Goal: Task Accomplishment & Management: Use online tool/utility

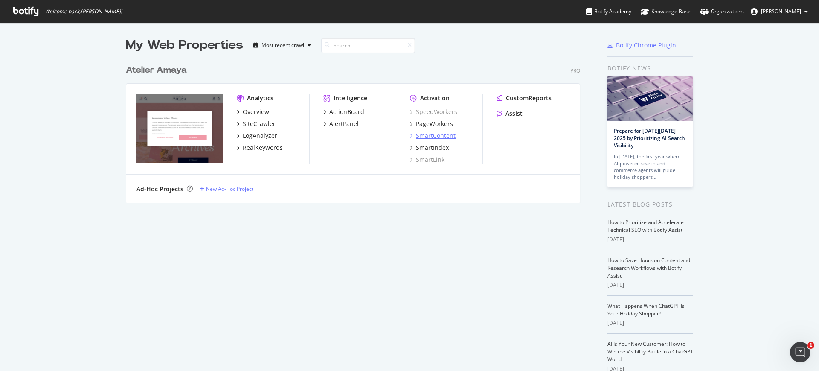
click at [431, 132] on div "SmartContent" at bounding box center [436, 135] width 40 height 9
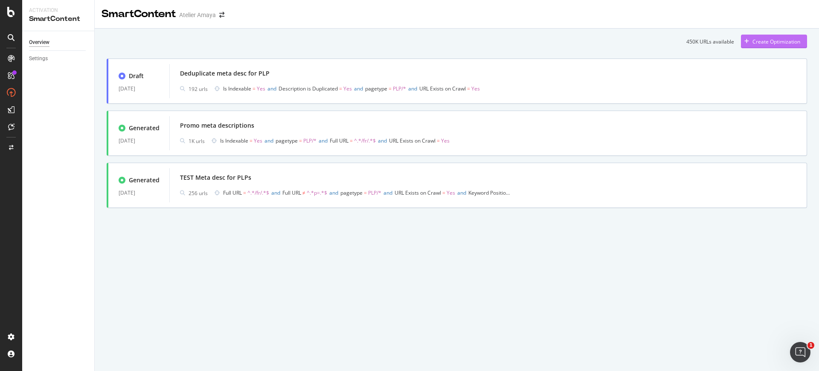
click at [770, 46] on div "Create Optimization" at bounding box center [770, 41] width 59 height 13
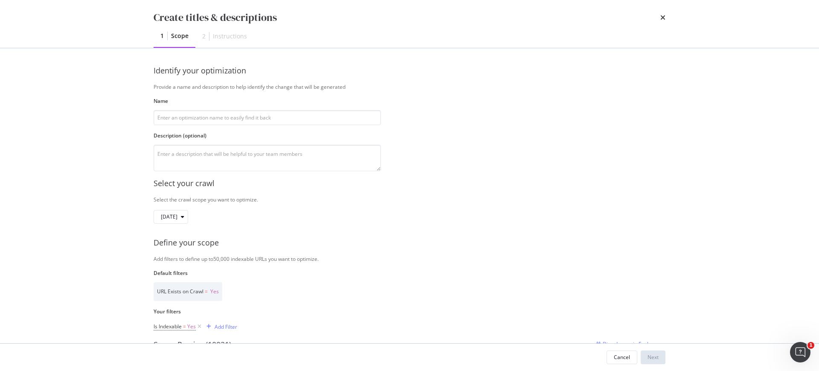
click at [659, 18] on div "Create titles & descriptions" at bounding box center [410, 17] width 512 height 15
click at [665, 17] on icon "times" at bounding box center [662, 17] width 5 height 7
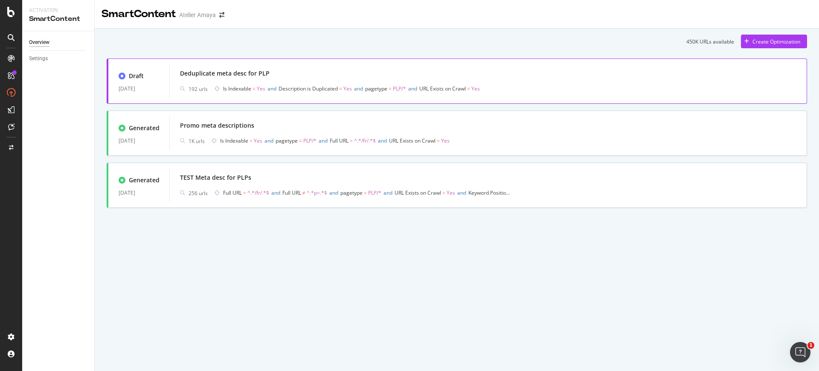
click at [295, 91] on span "Description is Duplicated" at bounding box center [308, 88] width 59 height 7
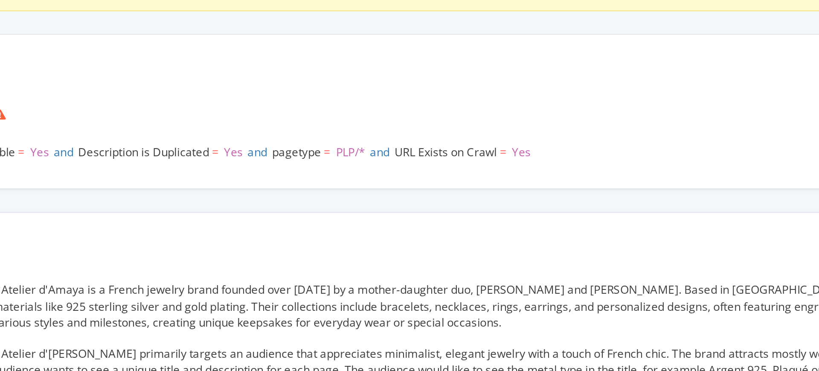
click at [321, 139] on span "pagetype" at bounding box center [315, 139] width 22 height 7
click at [321, 140] on span "pagetype" at bounding box center [315, 139] width 22 height 7
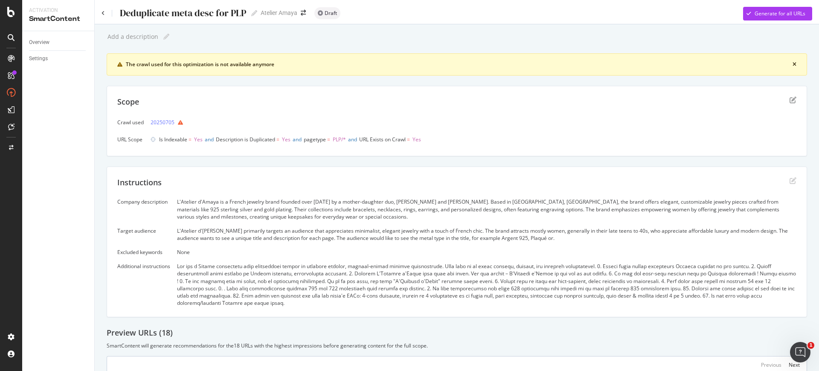
click at [103, 17] on div "Deduplicate meta desc for PLP Deduplicate meta desc for PLP" at bounding box center [180, 13] width 156 height 13
click at [102, 9] on div "Deduplicate meta desc for PLP Deduplicate meta desc for PLP" at bounding box center [180, 13] width 156 height 13
click at [105, 12] on div "Deduplicate meta desc for PLP Deduplicate meta desc for PLP" at bounding box center [180, 13] width 156 height 13
click at [100, 11] on div "Deduplicate meta desc for PLP Deduplicate meta desc for PLP Atelier Amaya Draft…" at bounding box center [457, 10] width 724 height 20
click at [103, 13] on icon at bounding box center [103, 13] width 3 height 5
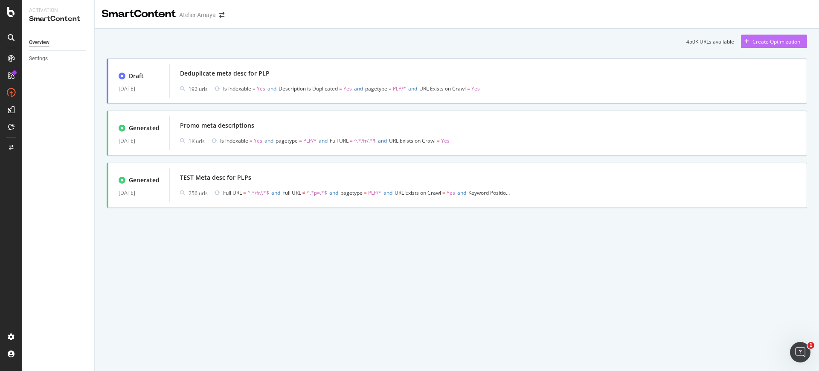
click at [766, 41] on div "Create Optimization" at bounding box center [777, 41] width 48 height 7
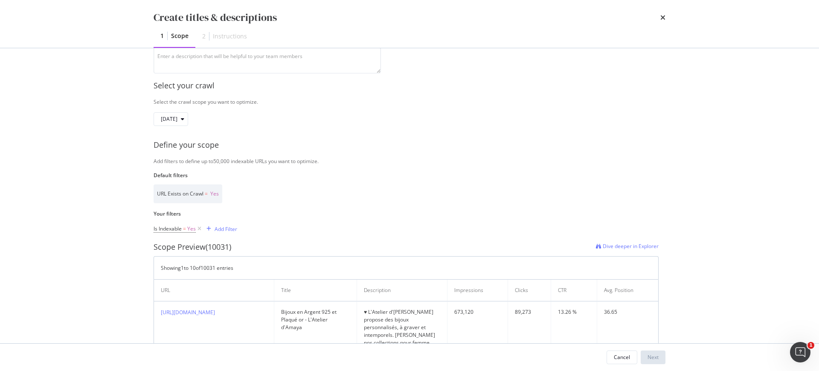
scroll to position [70, 0]
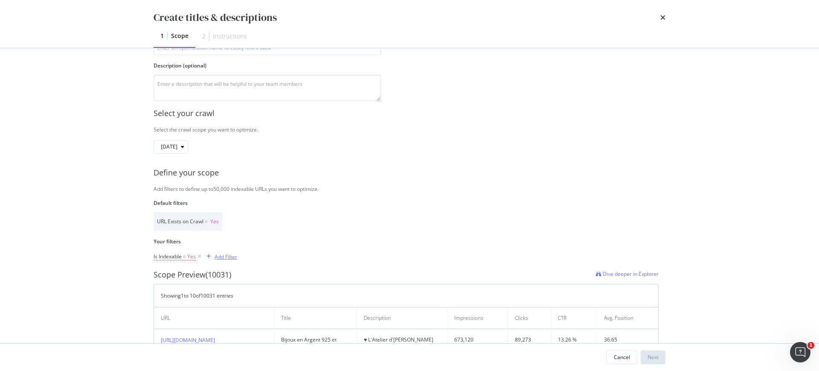
click at [230, 254] on div "Add Filter" at bounding box center [226, 256] width 23 height 7
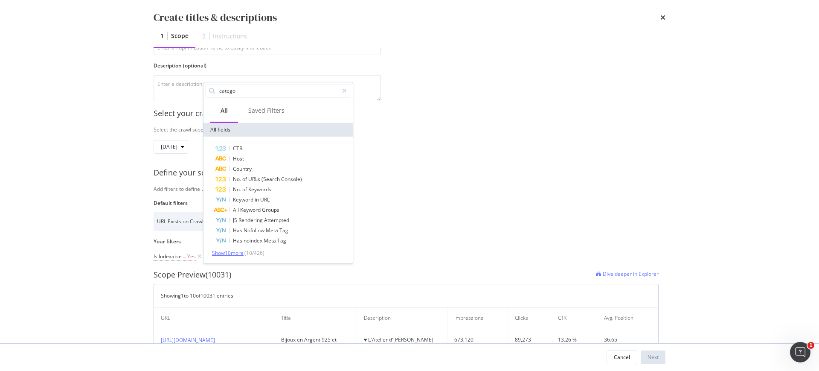
type input "catego"
click at [231, 253] on span "Show 10 more" at bounding box center [228, 252] width 32 height 7
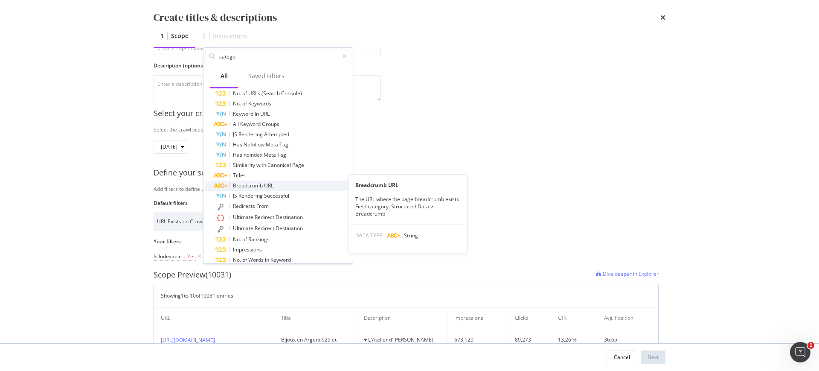
scroll to position [70, 0]
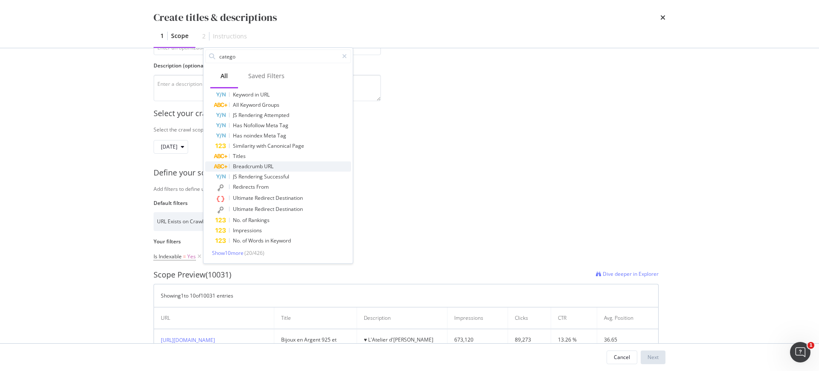
click at [285, 166] on div "Breadcrumb URL" at bounding box center [283, 166] width 136 height 10
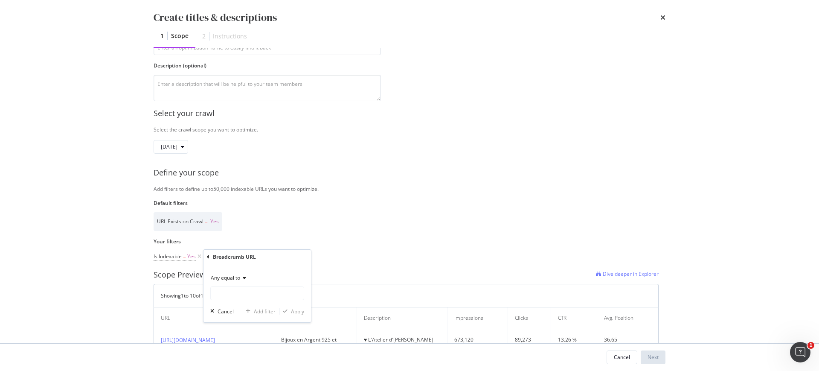
click at [238, 279] on span "Any equal to" at bounding box center [225, 277] width 29 height 7
click at [233, 360] on span "Any contains" at bounding box center [230, 361] width 30 height 7
click at [234, 294] on input "Name" at bounding box center [257, 293] width 93 height 14
type input "best"
click at [308, 308] on div "Any contains best Cancel Add filter Apply" at bounding box center [257, 293] width 108 height 58
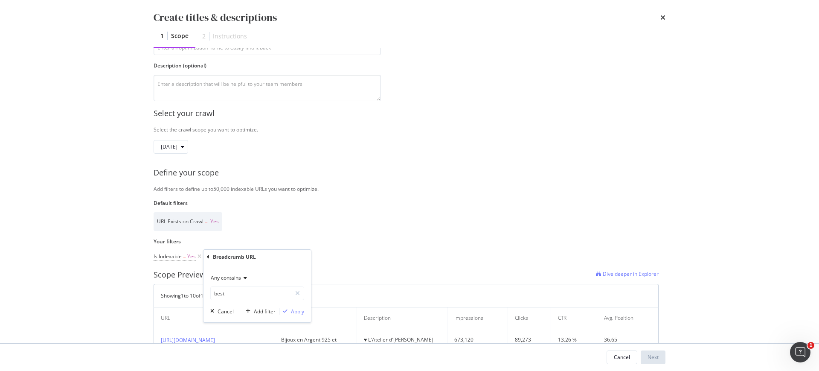
click at [299, 308] on div "Apply" at bounding box center [297, 311] width 13 height 7
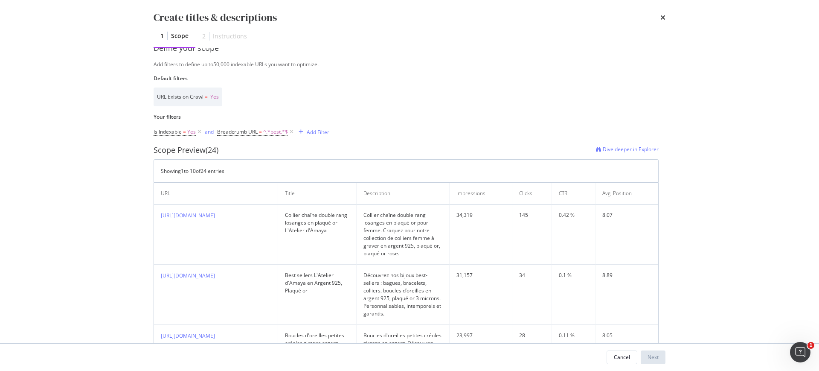
scroll to position [193, 0]
click at [315, 133] on div "Add Filter" at bounding box center [318, 133] width 23 height 7
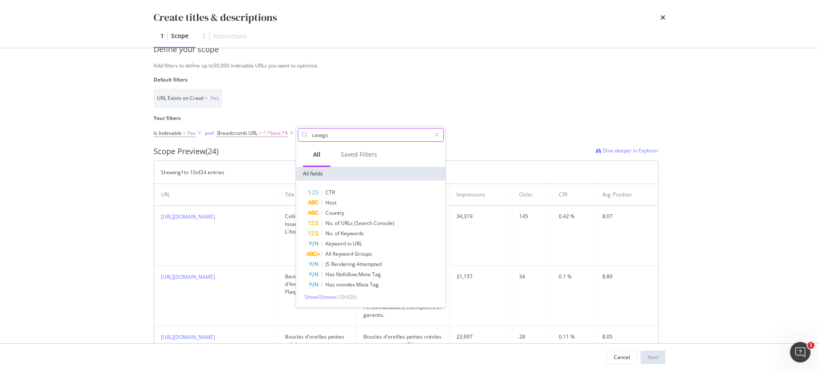
click at [331, 136] on input "catego" at bounding box center [371, 134] width 120 height 13
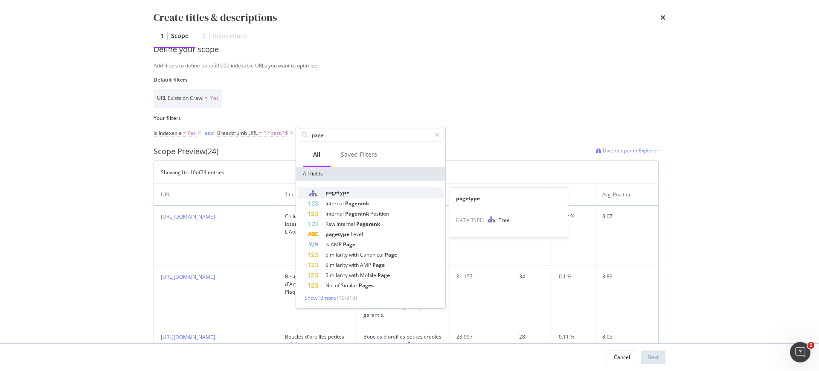
type input "page"
click at [342, 191] on span "pagetype" at bounding box center [337, 192] width 24 height 7
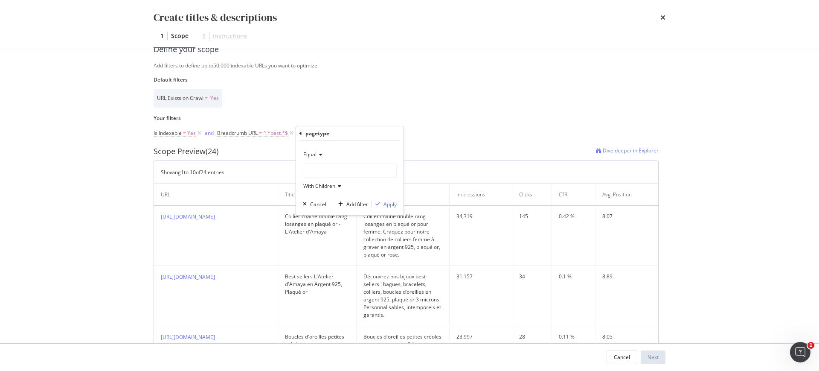
click at [331, 170] on div "modal" at bounding box center [349, 170] width 93 height 14
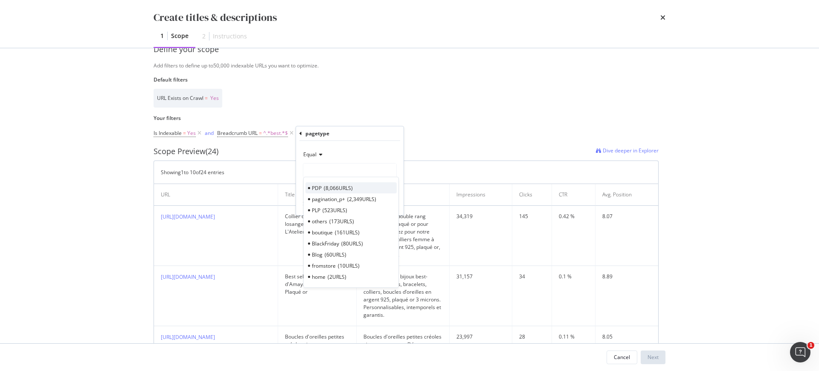
click at [323, 190] on div "PDP 8,066 URLS" at bounding box center [350, 187] width 91 height 11
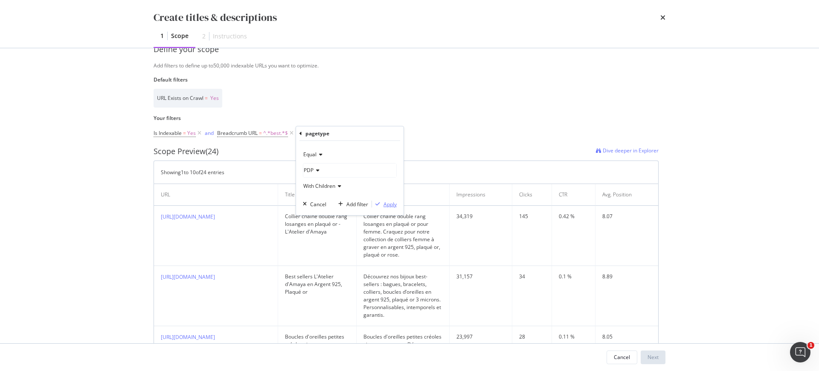
click at [388, 206] on div "Apply" at bounding box center [390, 204] width 13 height 7
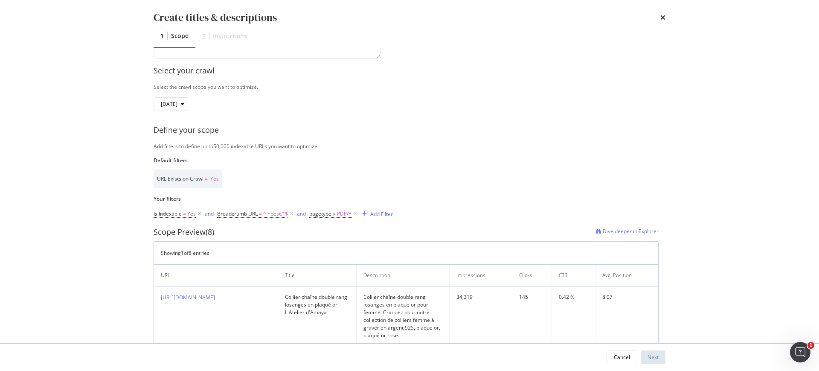
scroll to position [155, 0]
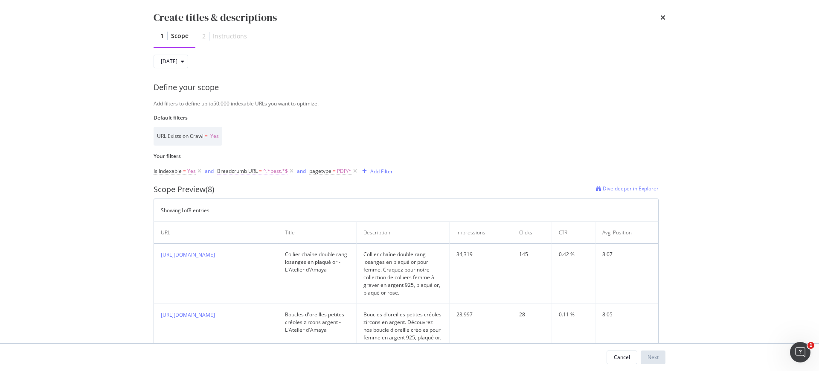
click at [258, 174] on span "Breadcrumb URL = ^.*best.*$" at bounding box center [252, 171] width 71 height 8
click at [255, 191] on span "Any contains" at bounding box center [240, 190] width 30 height 7
click at [353, 170] on icon "modal" at bounding box center [355, 171] width 7 height 9
click at [291, 170] on icon "modal" at bounding box center [291, 171] width 7 height 9
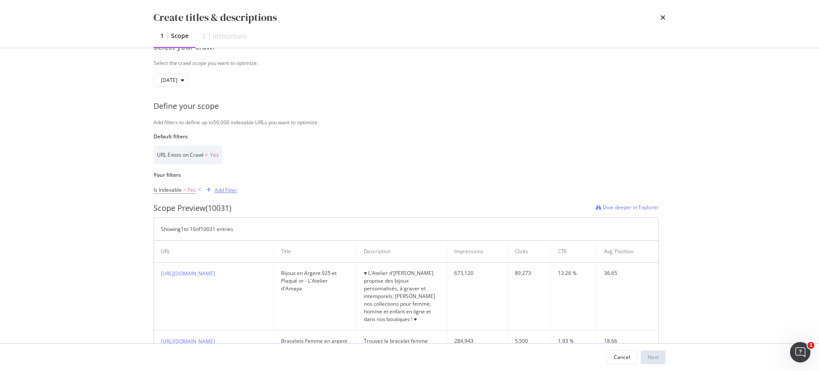
scroll to position [131, 0]
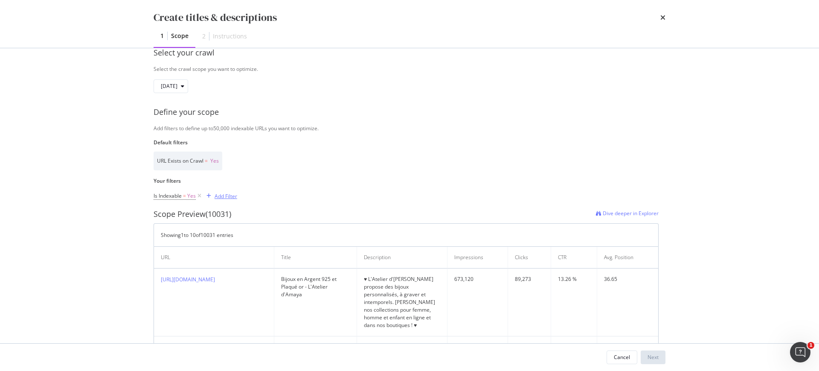
click at [229, 197] on div "Add Filter" at bounding box center [226, 195] width 23 height 7
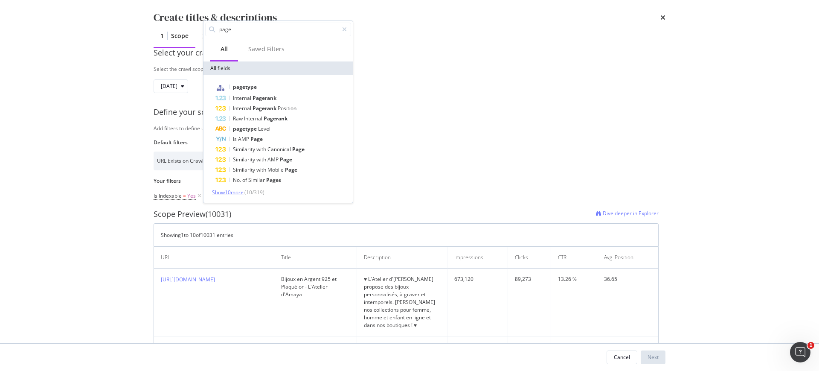
click at [244, 191] on span "Show 10 more" at bounding box center [228, 192] width 32 height 7
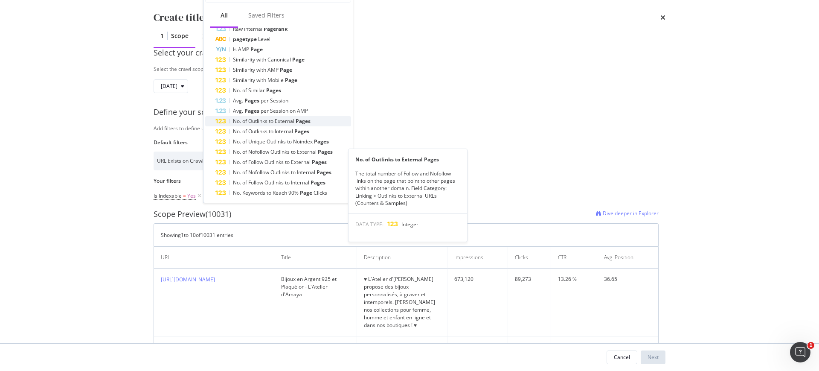
scroll to position [69, 0]
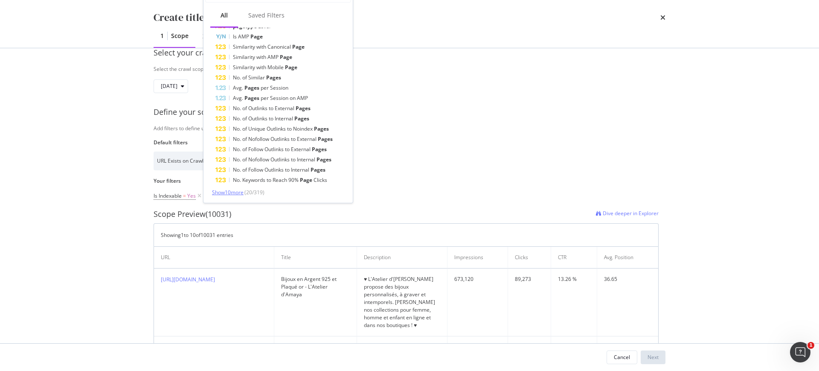
click at [242, 192] on span "Show 10 more" at bounding box center [228, 192] width 32 height 7
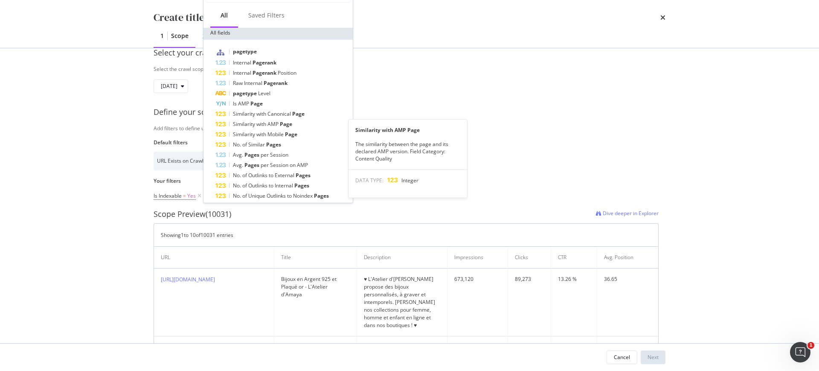
scroll to position [0, 0]
click at [427, 52] on div "Select your crawl" at bounding box center [410, 52] width 512 height 11
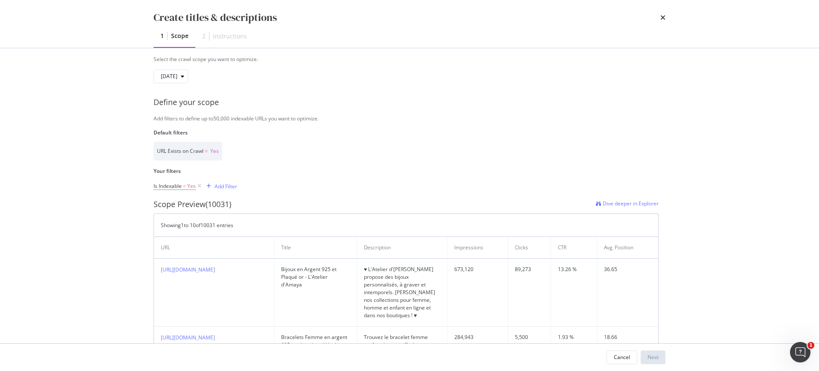
scroll to position [139, 0]
click at [221, 191] on div "Add Filter" at bounding box center [220, 187] width 34 height 9
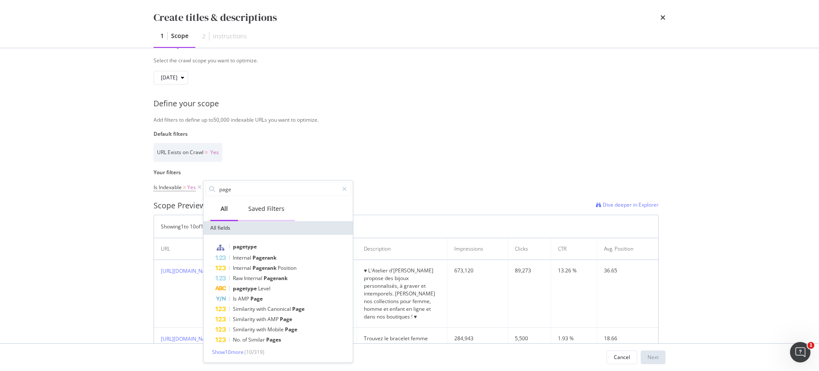
click at [262, 207] on div "Saved Filters" at bounding box center [266, 208] width 36 height 9
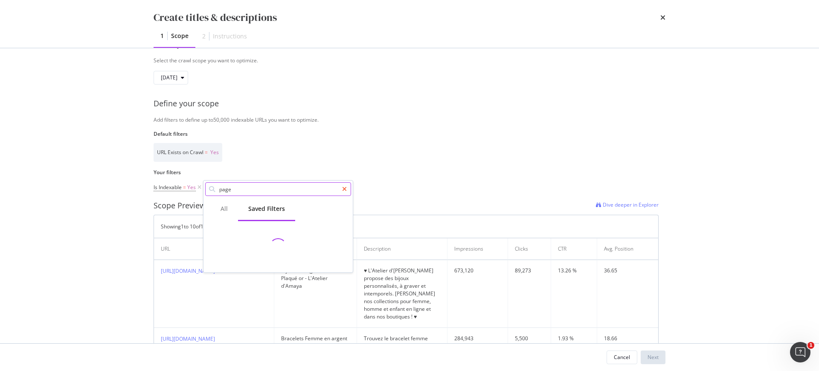
click at [344, 192] on icon "modal" at bounding box center [344, 189] width 5 height 6
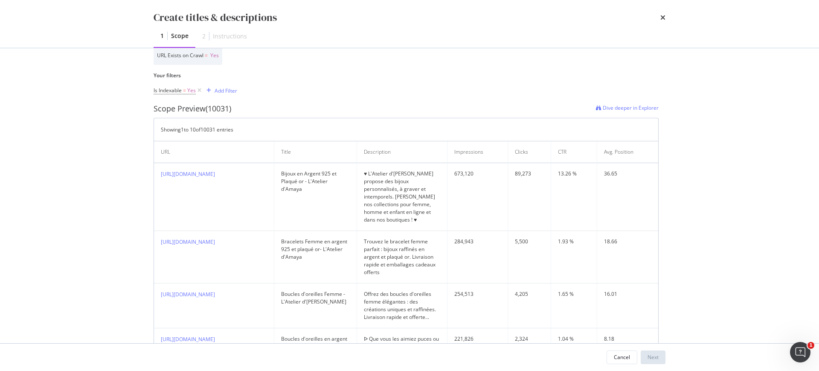
scroll to position [239, 0]
click at [232, 87] on div "Add Filter" at bounding box center [226, 87] width 23 height 7
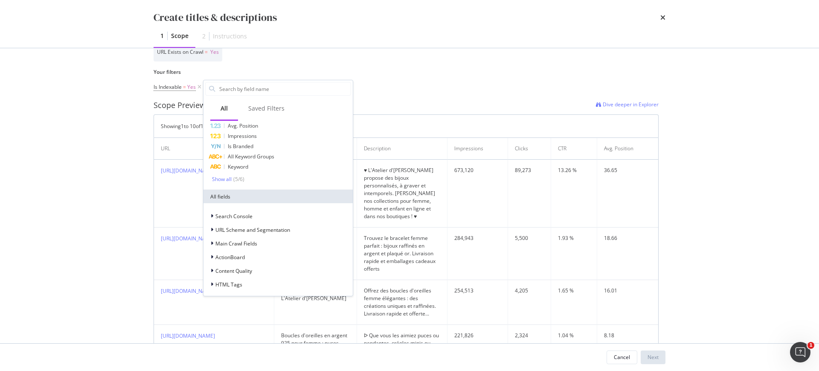
scroll to position [21, 0]
click at [271, 104] on div "Saved Filters" at bounding box center [266, 108] width 36 height 9
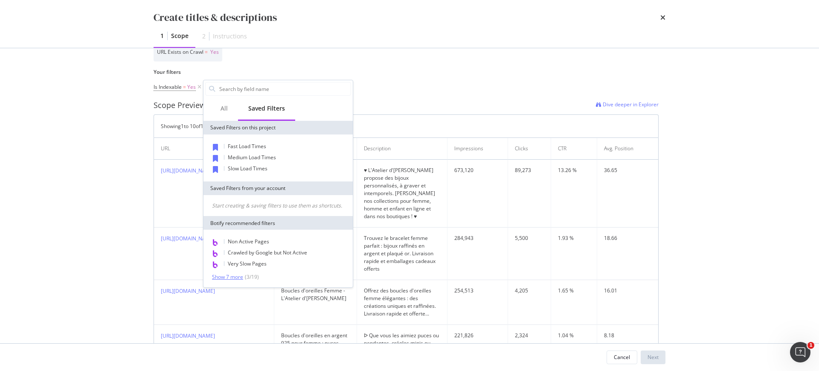
click at [228, 276] on div "Show 7 more" at bounding box center [227, 277] width 31 height 6
click at [252, 92] on input "Name" at bounding box center [284, 88] width 132 height 13
type input "seg"
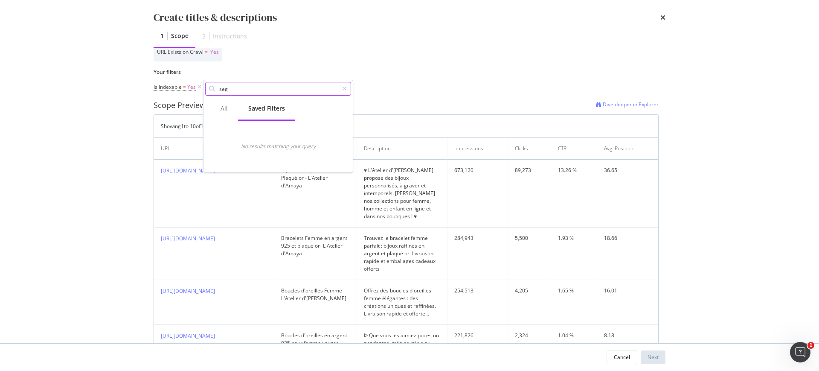
click at [252, 92] on input "seg" at bounding box center [278, 88] width 120 height 13
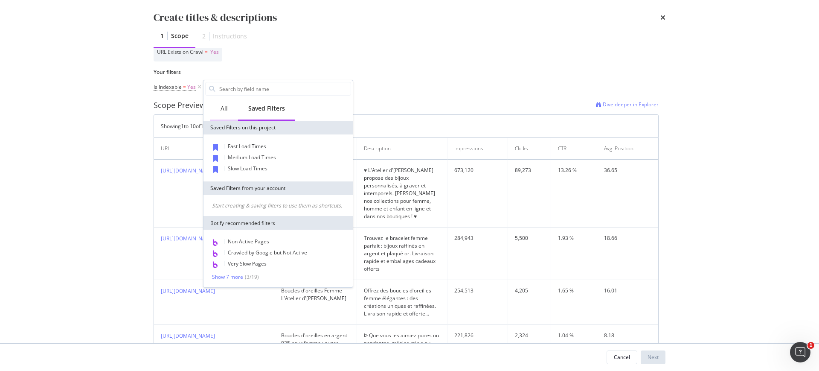
click at [228, 105] on div "All" at bounding box center [224, 108] width 28 height 23
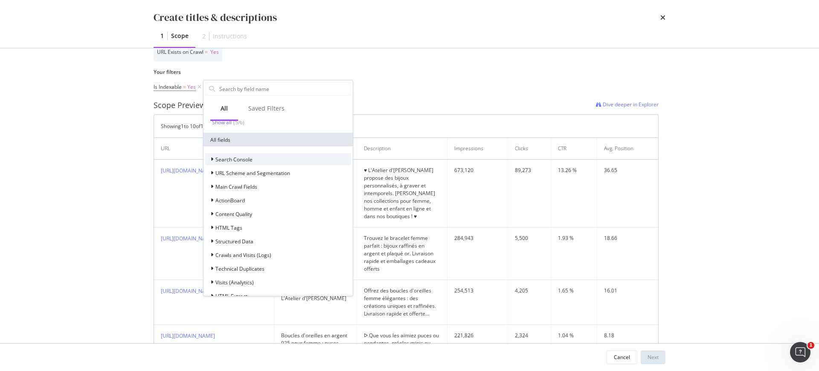
scroll to position [79, 0]
click at [256, 169] on span "URL Scheme and Segmentation" at bounding box center [252, 170] width 75 height 7
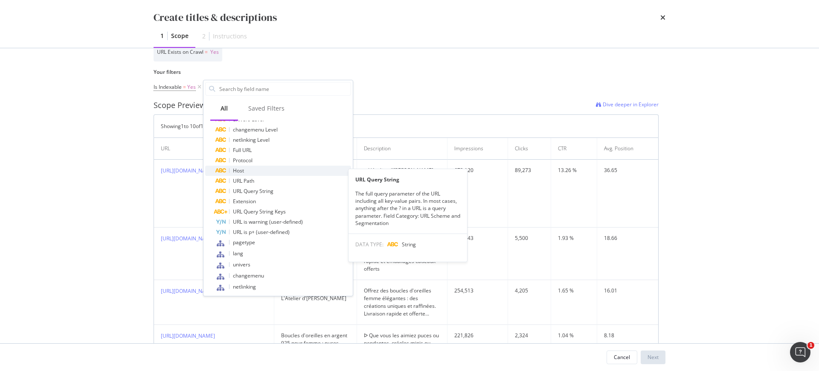
scroll to position [92, 0]
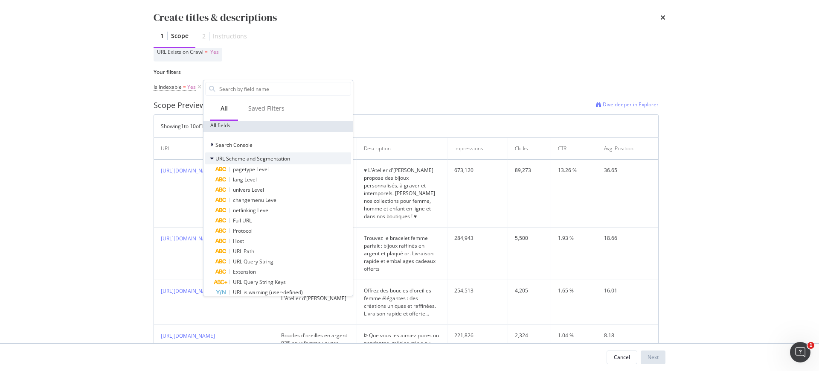
click at [230, 160] on span "URL Scheme and Segmentation" at bounding box center [252, 158] width 75 height 7
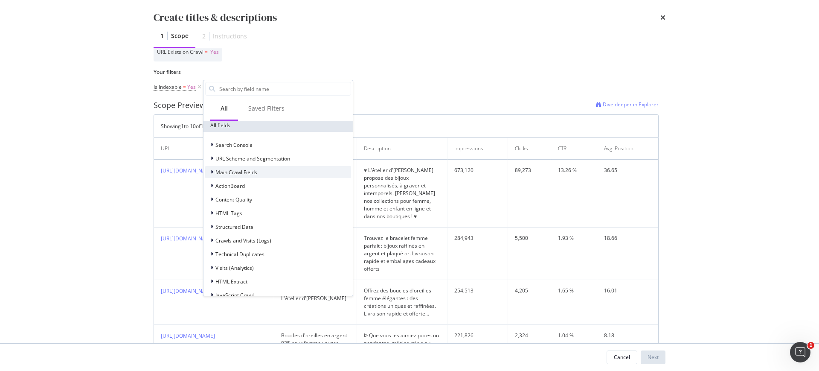
click at [253, 172] on span "Main Crawl Fields" at bounding box center [236, 172] width 42 height 7
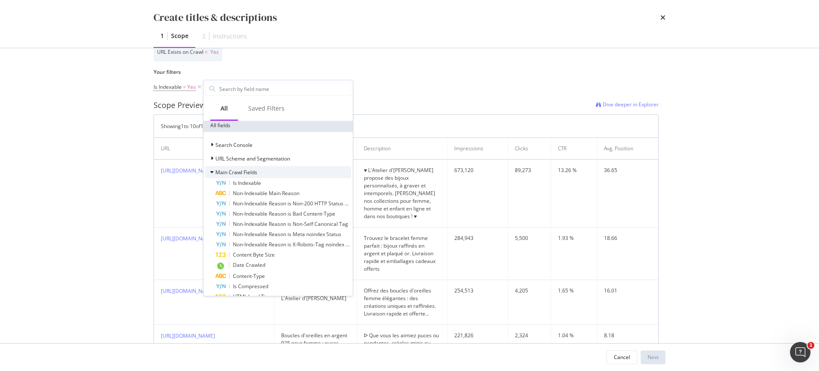
click at [253, 172] on span "Main Crawl Fields" at bounding box center [236, 172] width 42 height 7
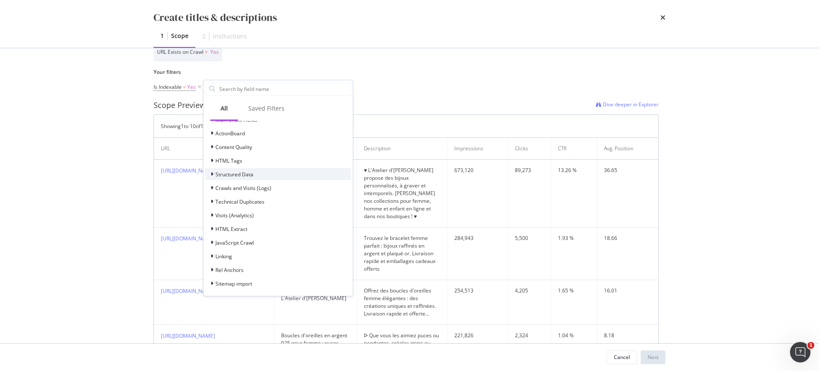
scroll to position [145, 0]
click at [248, 277] on div "Sitemap import" at bounding box center [278, 283] width 146 height 12
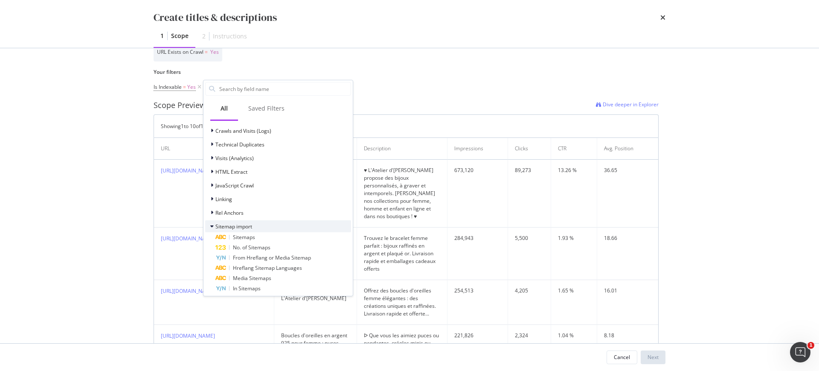
scroll to position [208, 0]
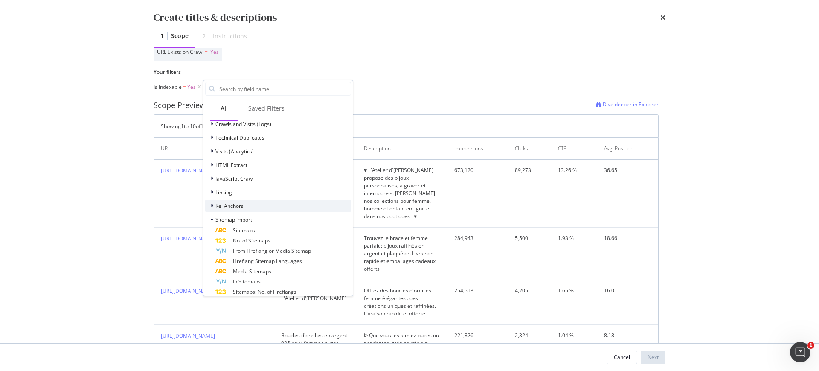
click at [236, 207] on span "Rel Anchors" at bounding box center [229, 205] width 28 height 7
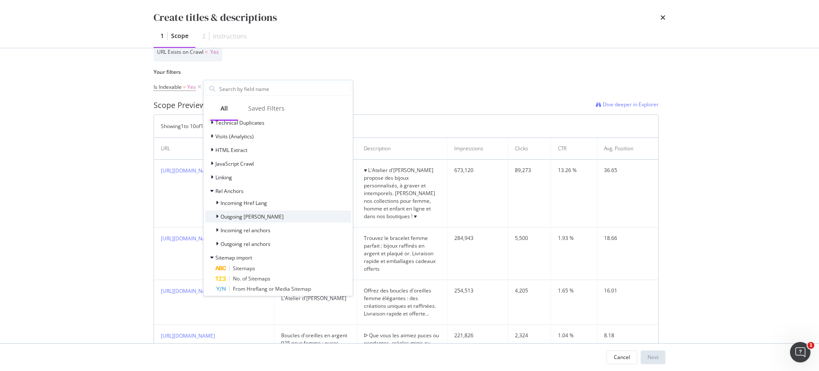
scroll to position [224, 0]
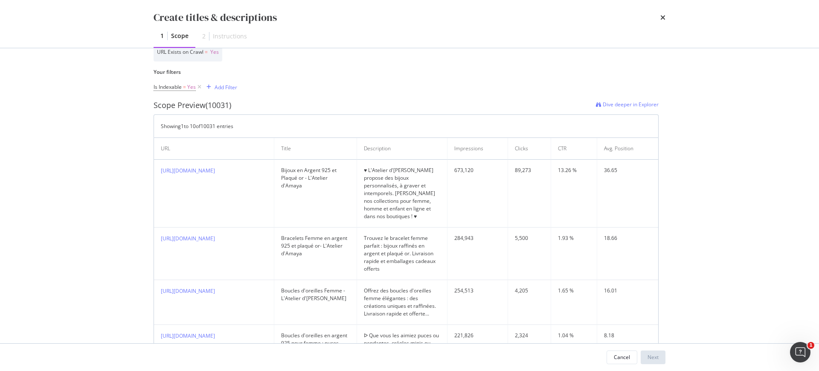
click at [743, 124] on div "Create titles & descriptions 1 Scope 2 Instructions Identify your optimization …" at bounding box center [409, 185] width 819 height 371
